Goal: Register for event/course

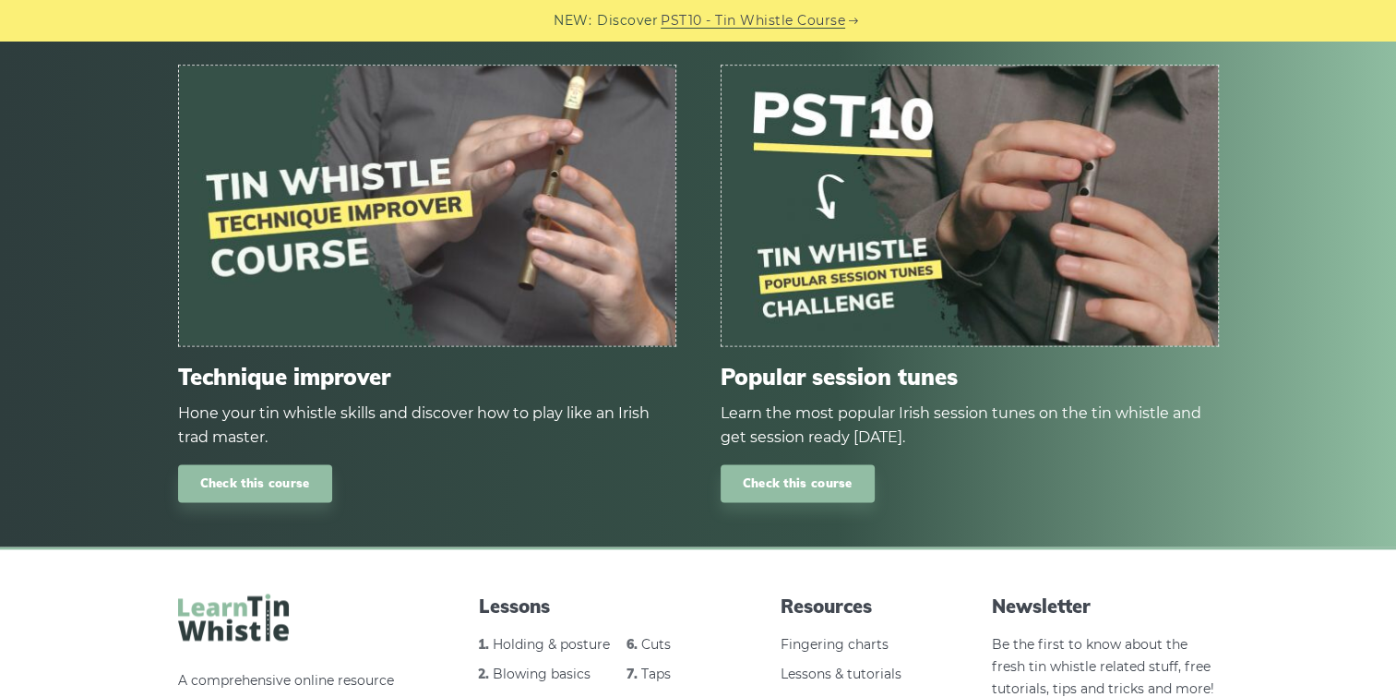
scroll to position [2307, 0]
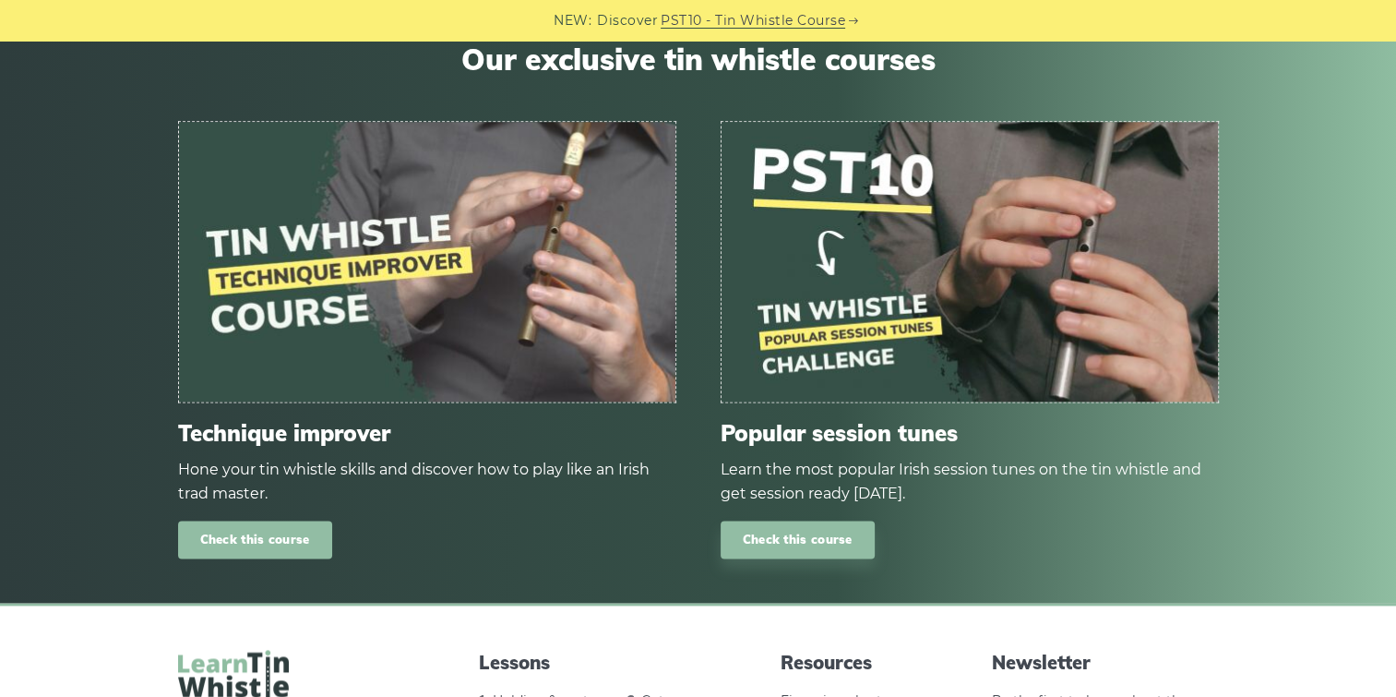
click at [260, 535] on link "Check this course" at bounding box center [255, 539] width 154 height 38
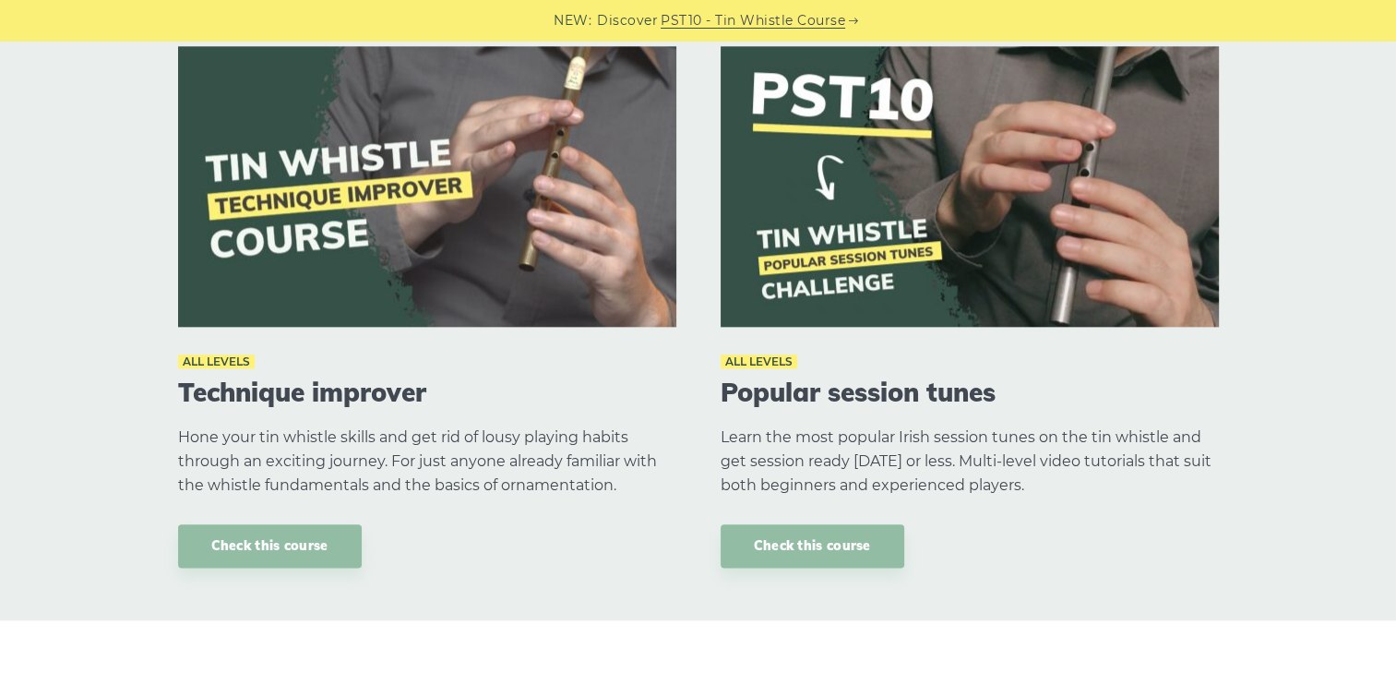
scroll to position [2214, 0]
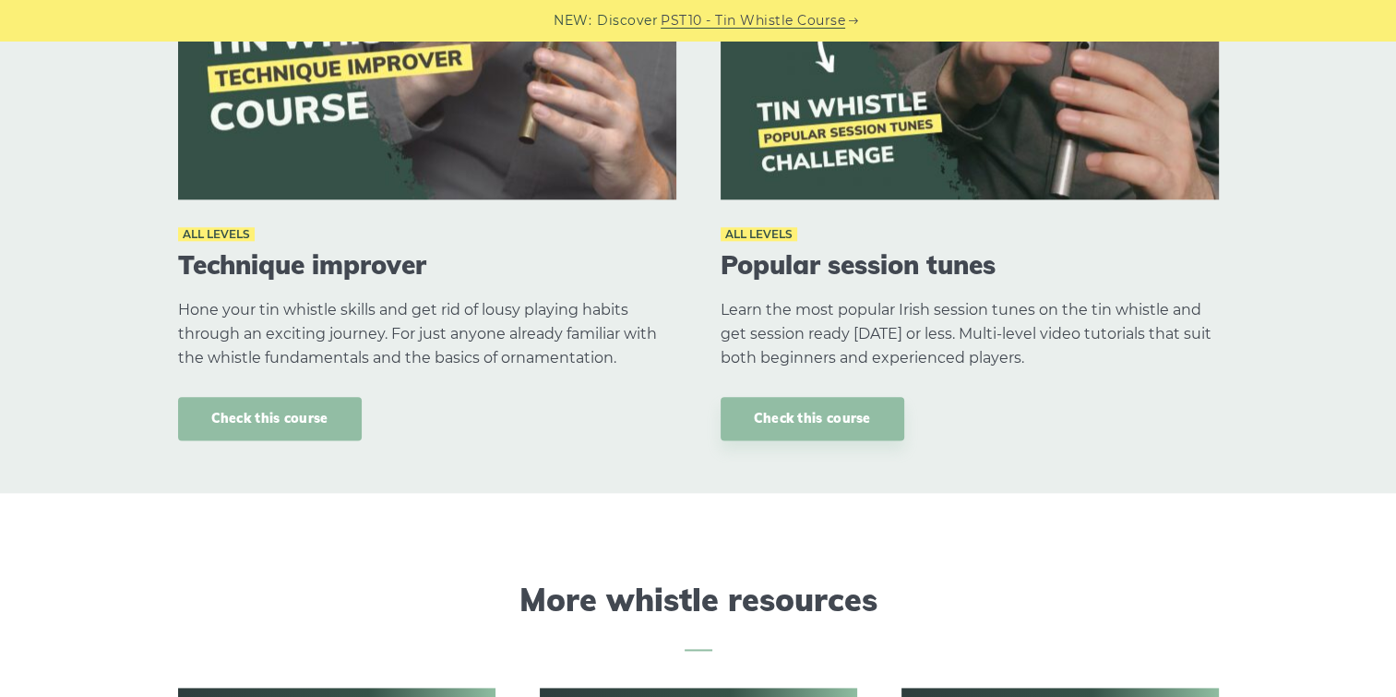
click at [249, 412] on link "Check this course" at bounding box center [270, 418] width 184 height 43
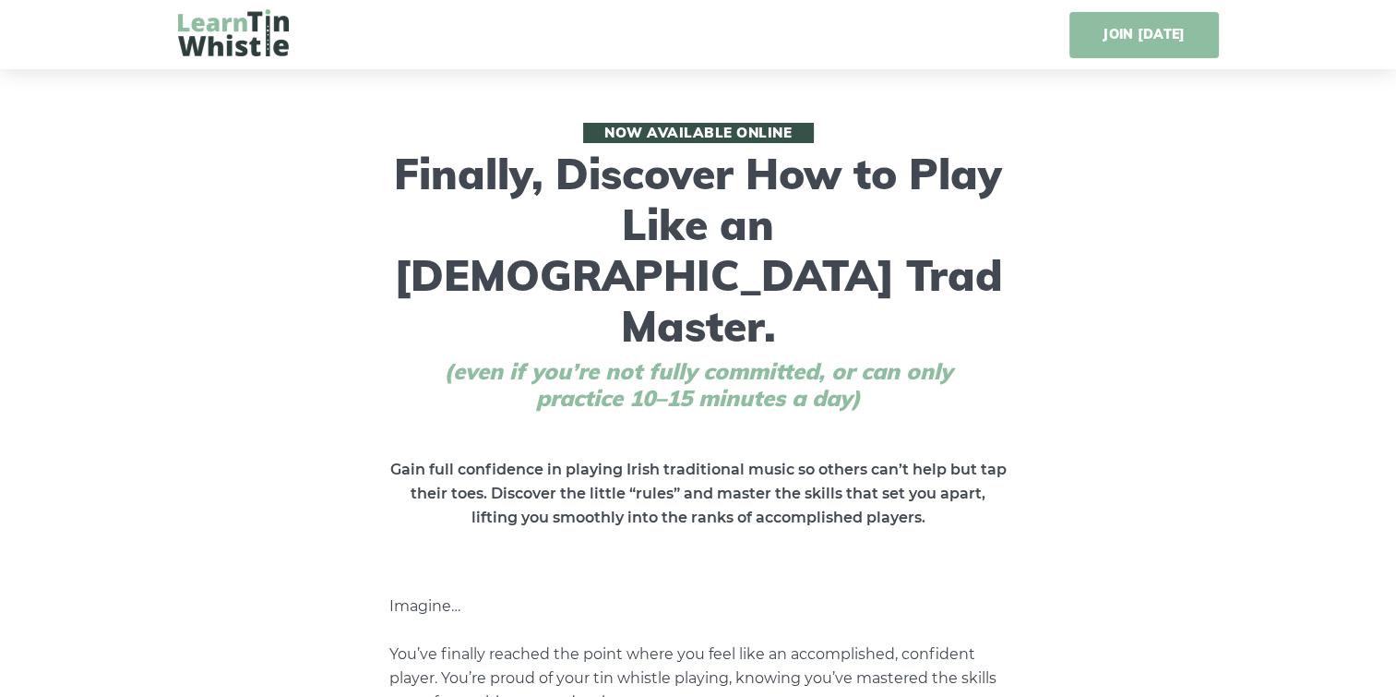
click at [1133, 35] on link "JOIN [DATE]" at bounding box center [1143, 35] width 149 height 46
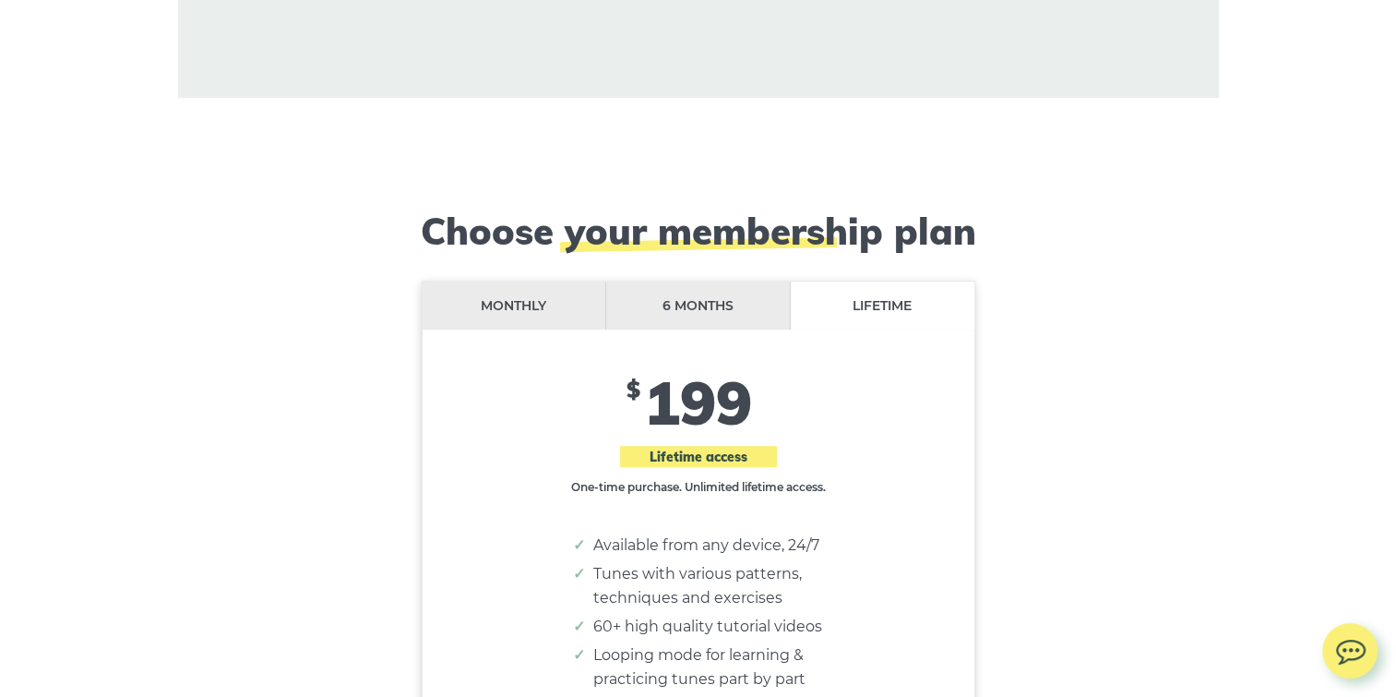
scroll to position [15072, 0]
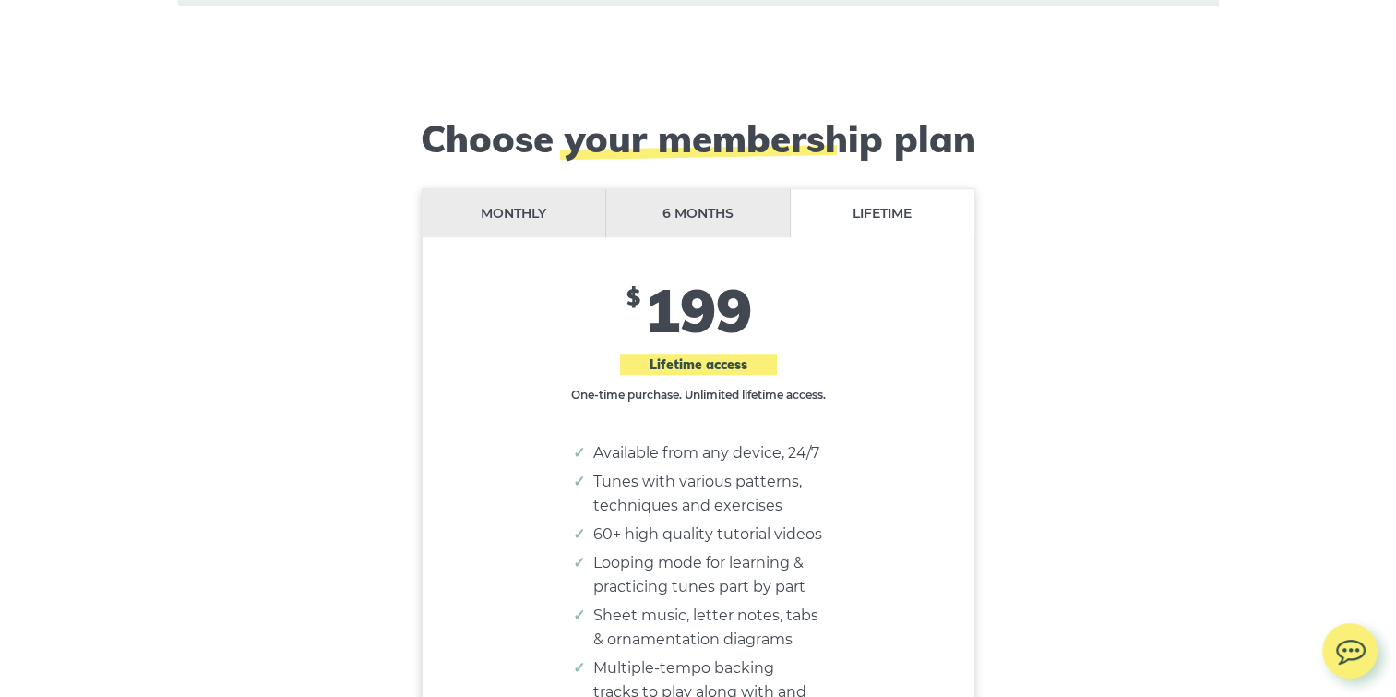
click at [503, 189] on li "Monthly" at bounding box center [515, 213] width 185 height 49
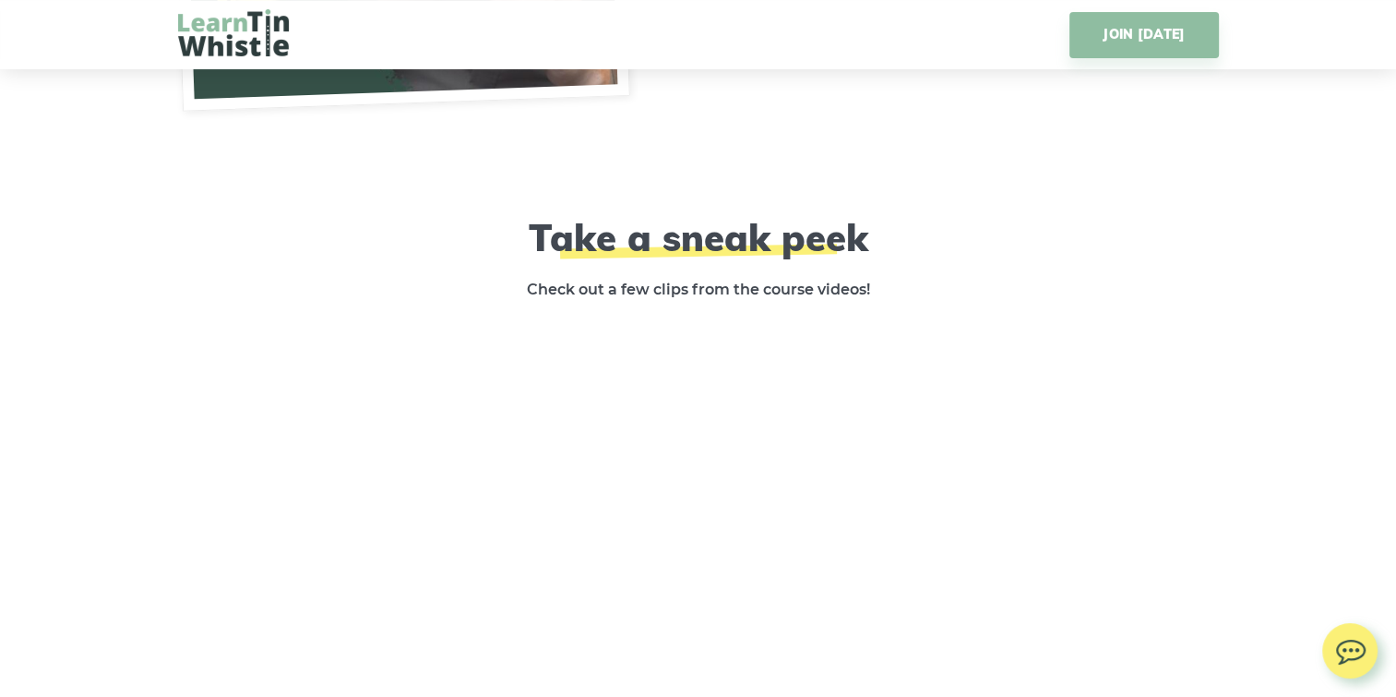
scroll to position [2860, 0]
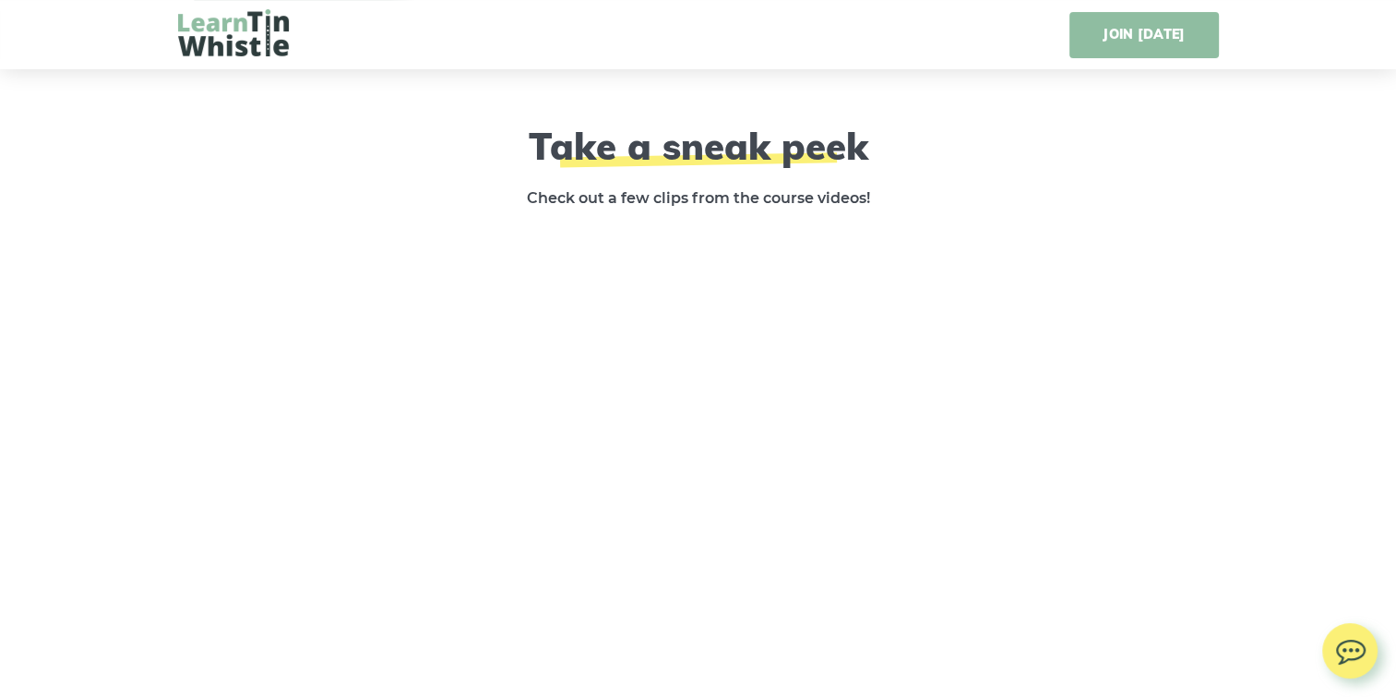
click at [1158, 21] on link "JOIN [DATE]" at bounding box center [1143, 35] width 149 height 46
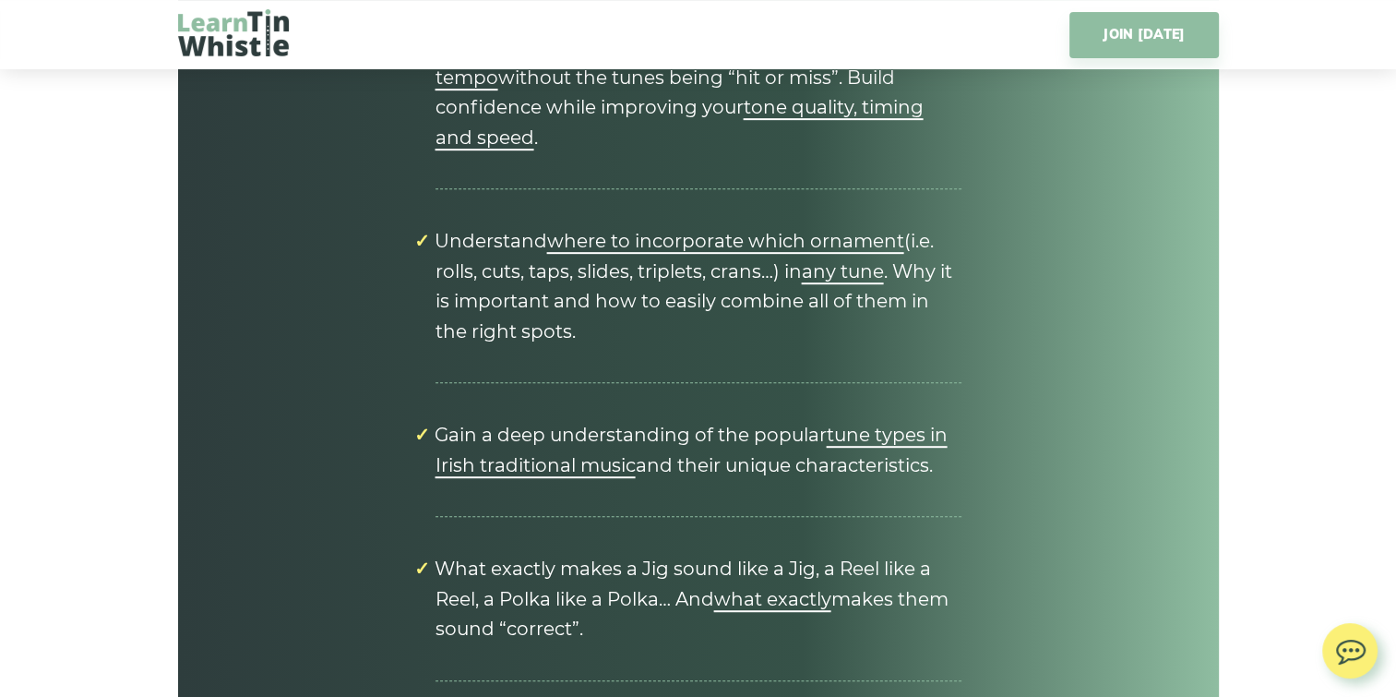
scroll to position [7137, 0]
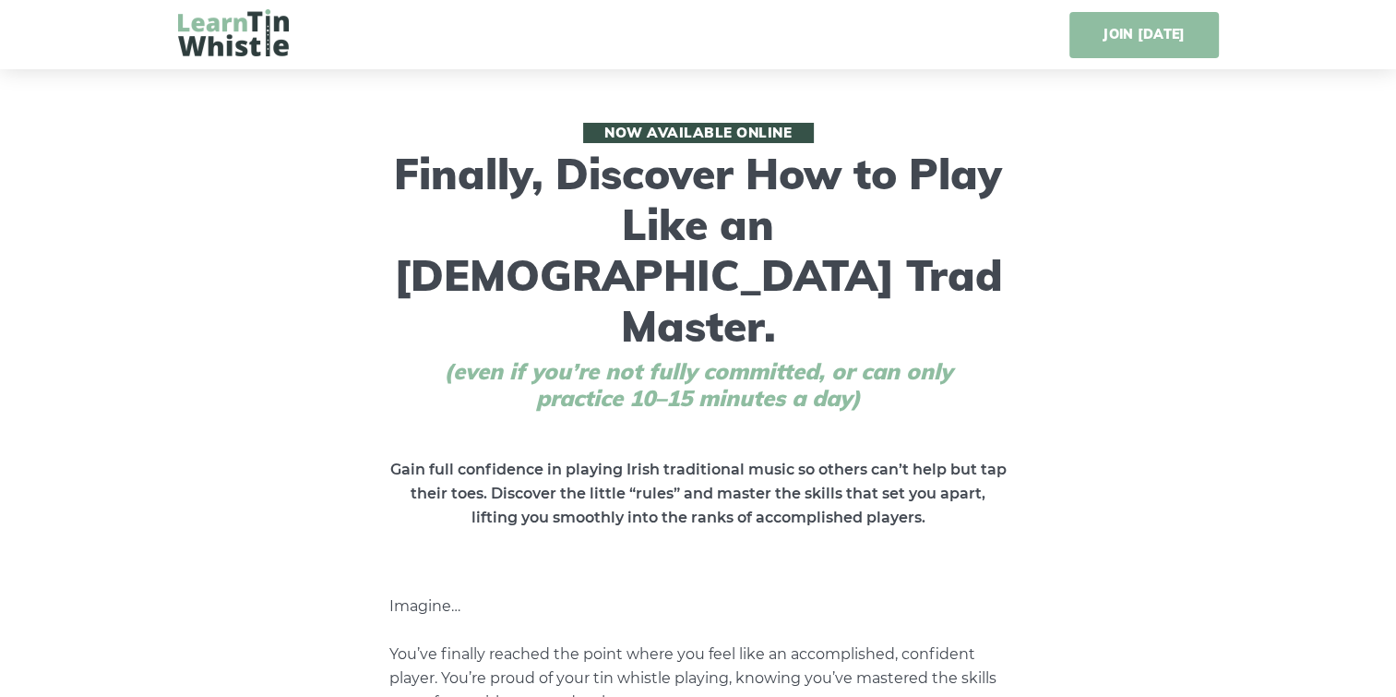
click at [1141, 36] on link "JOIN [DATE]" at bounding box center [1143, 35] width 149 height 46
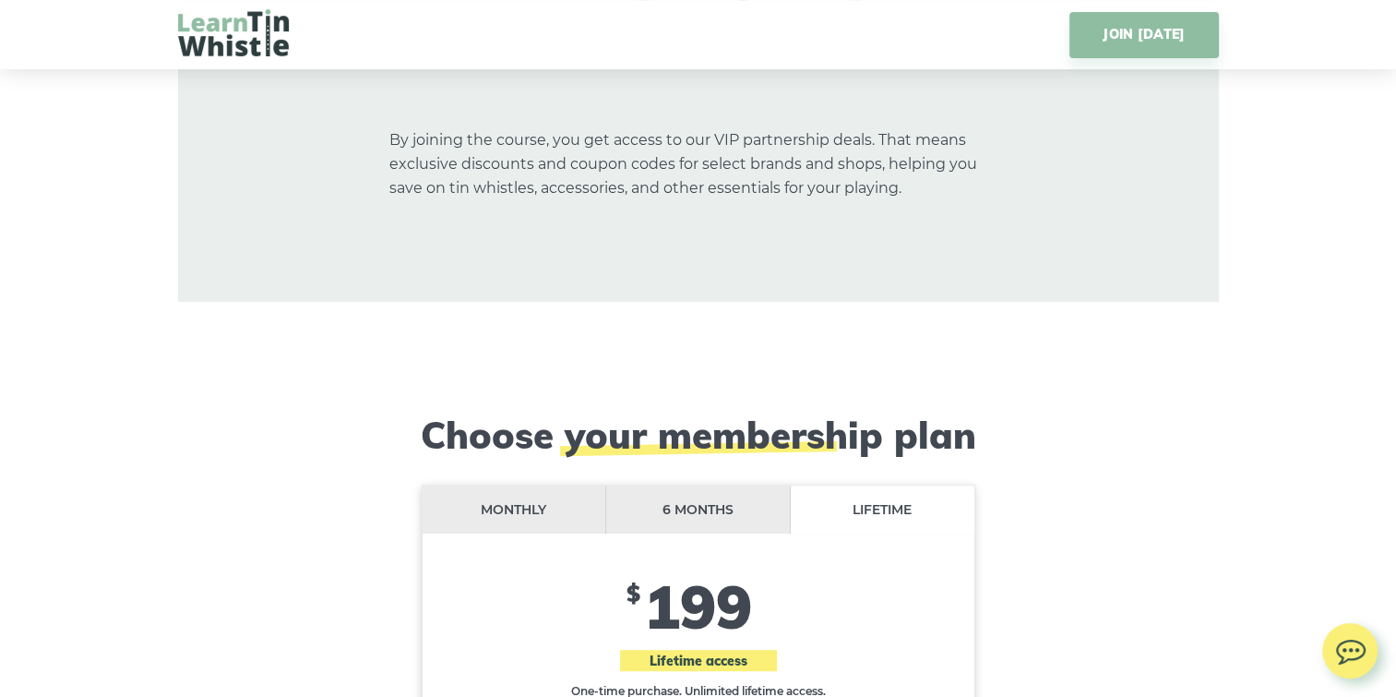
scroll to position [14979, 0]
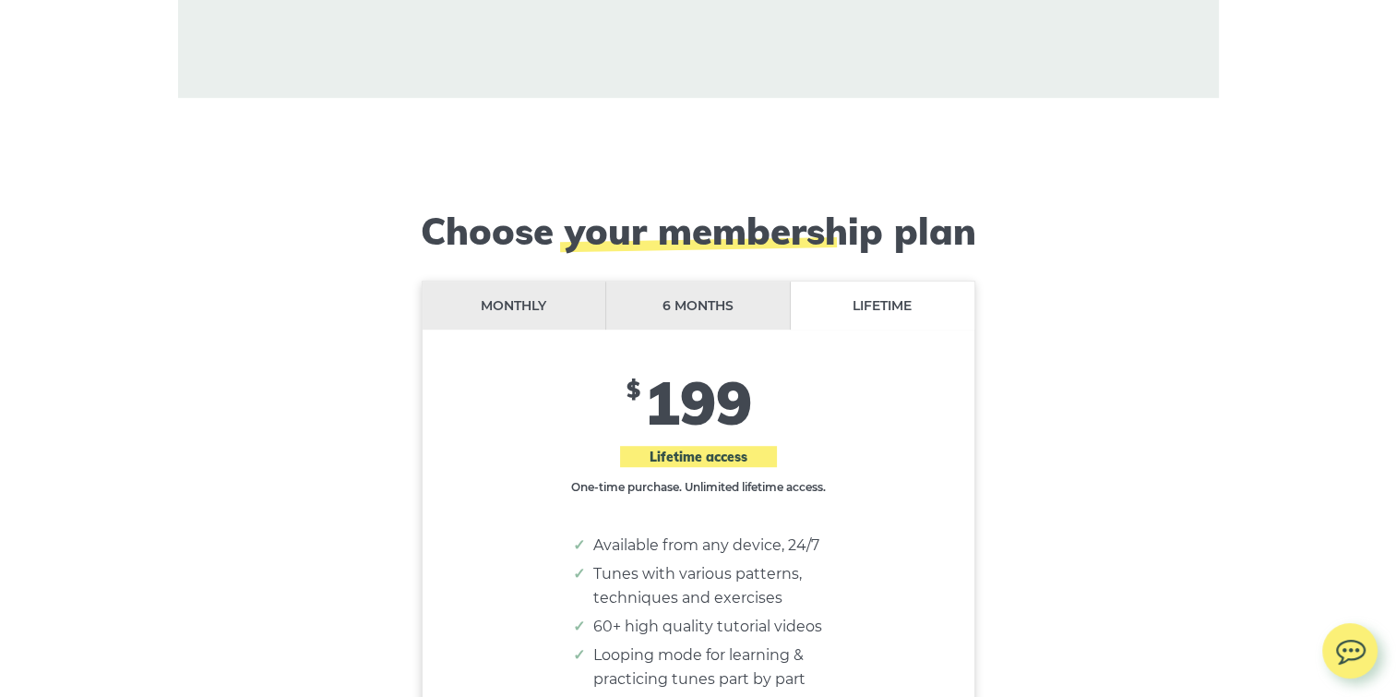
click at [510, 281] on li "Monthly" at bounding box center [515, 305] width 185 height 49
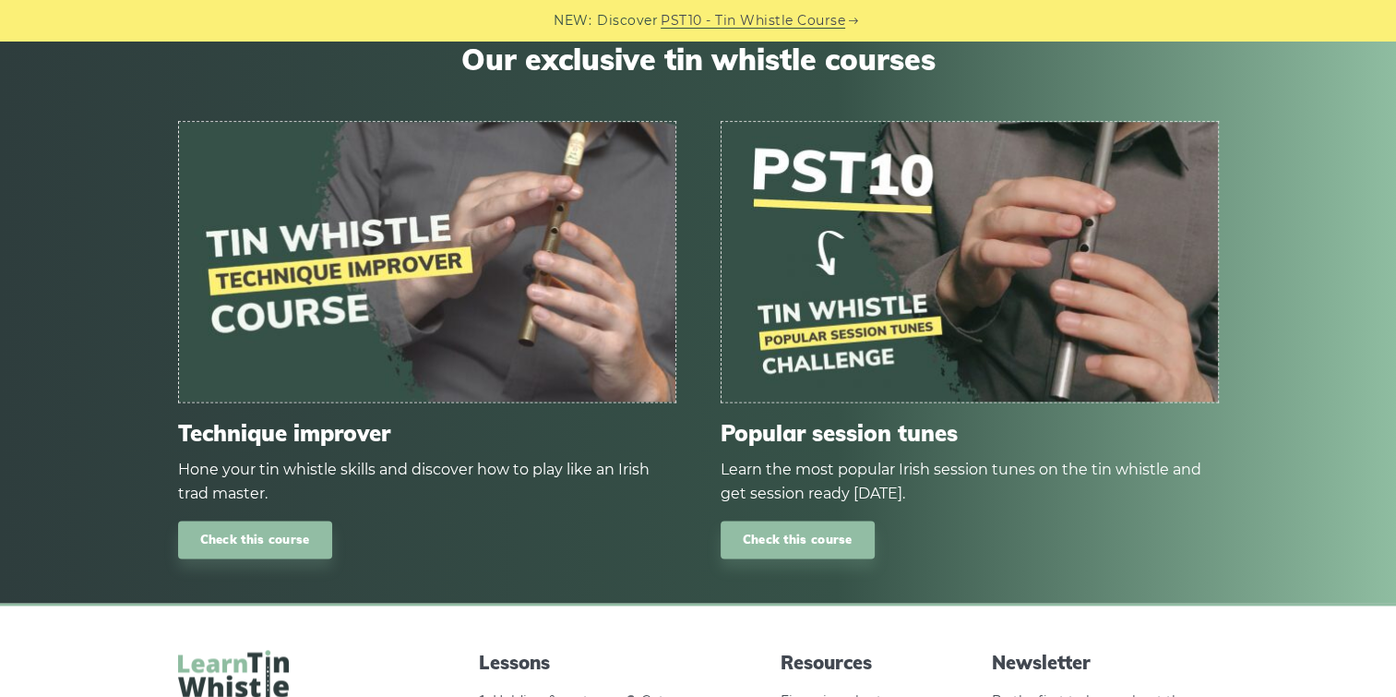
click at [889, 288] on img at bounding box center [970, 262] width 496 height 280
click at [812, 528] on link "Check this course" at bounding box center [798, 539] width 154 height 38
